Goal: Navigation & Orientation: Go to known website

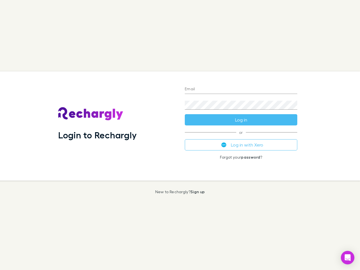
click at [180, 135] on div "Login to Rechargly" at bounding box center [117, 125] width 126 height 109
click at [241, 89] on input "Email" at bounding box center [241, 89] width 112 height 9
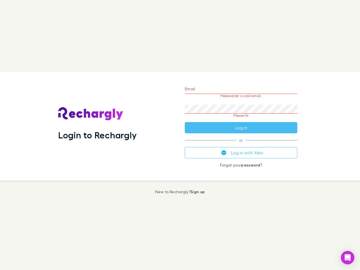
click at [241, 120] on form "Email Please enter a valid email. Password Please fill Log in" at bounding box center [241, 106] width 112 height 53
click at [241, 145] on div "Email Please enter a valid email. Password Please fill Log in or Log in with Xe…" at bounding box center [240, 125] width 121 height 109
click at [347, 257] on icon "Open Intercom Messenger" at bounding box center [348, 257] width 6 height 7
